Goal: Information Seeking & Learning: Obtain resource

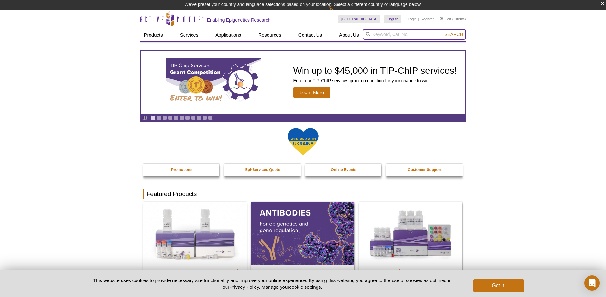
click at [397, 34] on input "search" at bounding box center [414, 34] width 103 height 11
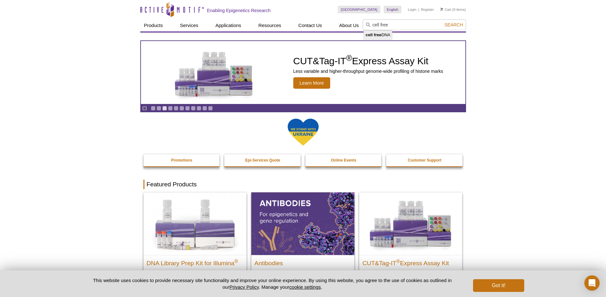
click at [385, 35] on li "cell free DNA" at bounding box center [378, 35] width 28 height 9
type input "cell free DNA"
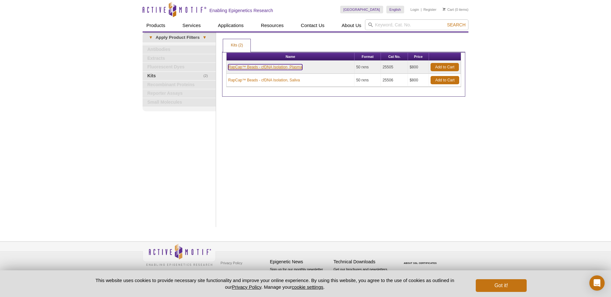
click at [286, 67] on link "RapCap™ Beads - cfDNA Isolation, Plasma" at bounding box center [265, 67] width 74 height 6
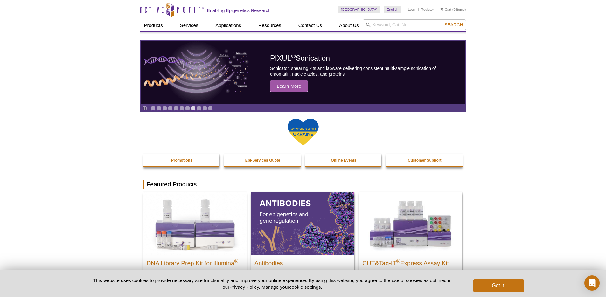
scroll to position [0, 0]
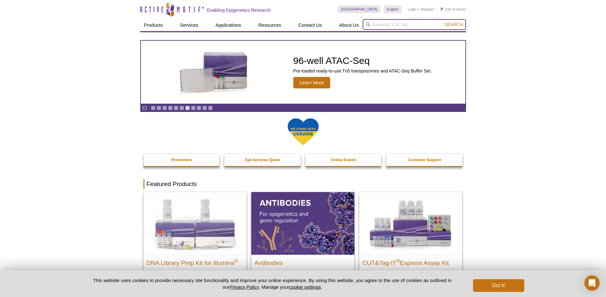
click at [385, 25] on input "search" at bounding box center [414, 24] width 103 height 11
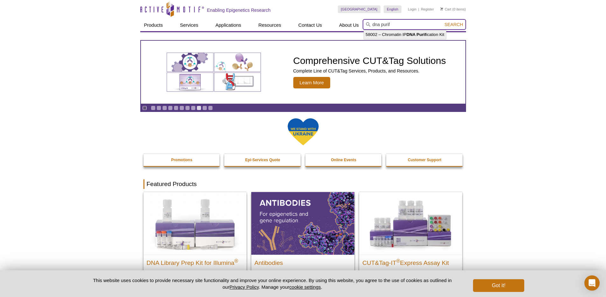
click at [374, 23] on input "dna purif" at bounding box center [414, 24] width 103 height 11
click at [414, 24] on input "cfdna purif" at bounding box center [414, 24] width 103 height 11
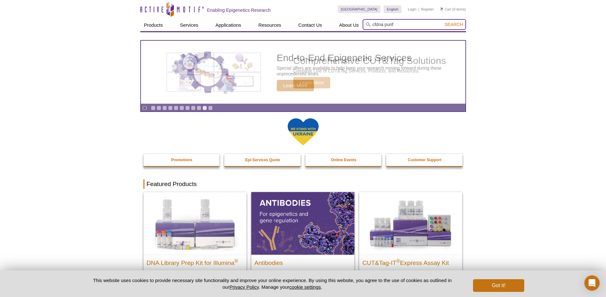
type input "cfdna purif"
click at [443, 22] on button "Search" at bounding box center [454, 25] width 22 height 6
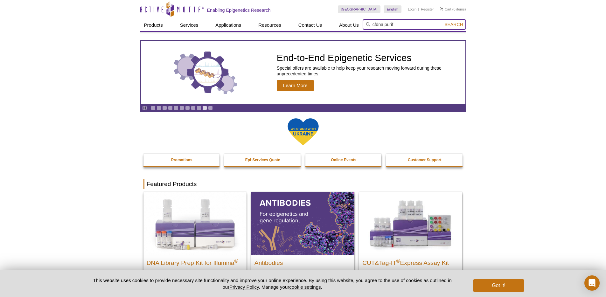
click at [402, 23] on input "cfdna purif" at bounding box center [414, 24] width 103 height 11
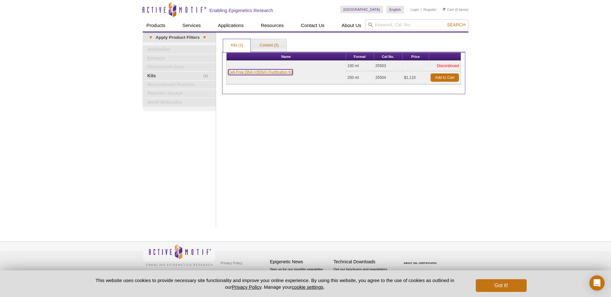
click at [241, 73] on link "Cell-Free DNA (cfDNA) Purification Kit" at bounding box center [260, 72] width 65 height 6
click at [259, 73] on link "Cell-Free DNA (cfDNA) Purification Kit" at bounding box center [260, 72] width 65 height 6
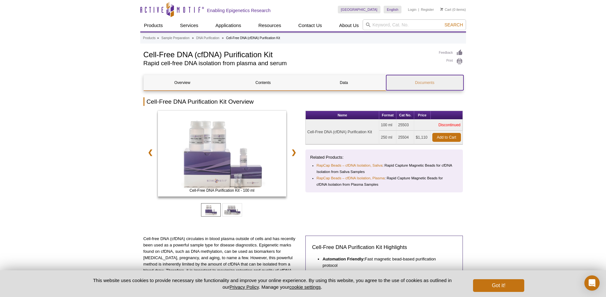
click at [426, 84] on link "Documents" at bounding box center [424, 82] width 77 height 15
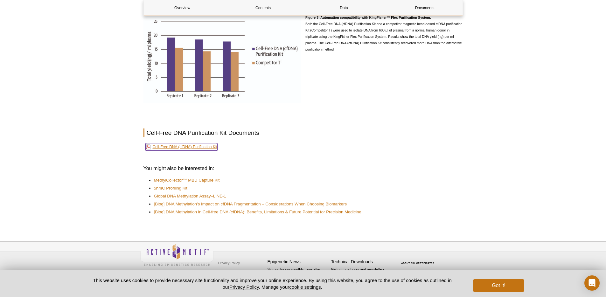
click at [197, 148] on link "Cell-Free DNA (cfDNA) Purification Kit" at bounding box center [182, 147] width 72 height 8
